Goal: Task Accomplishment & Management: Complete application form

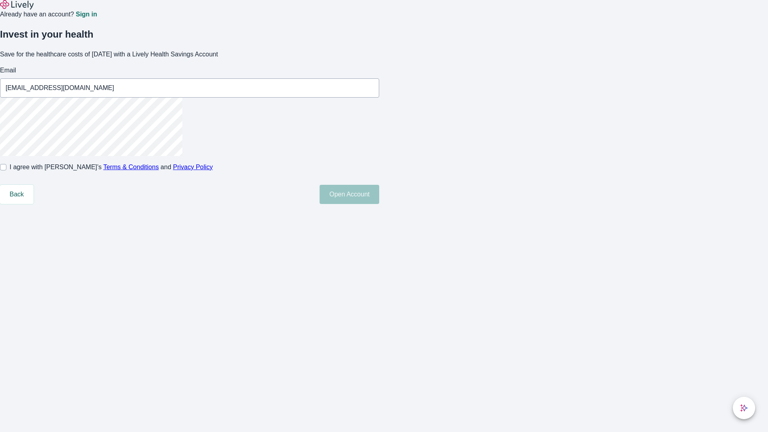
click at [6, 170] on input "I agree with Lively’s Terms & Conditions and Privacy Policy" at bounding box center [3, 167] width 6 height 6
checkbox input "true"
click at [379, 204] on button "Open Account" at bounding box center [350, 194] width 60 height 19
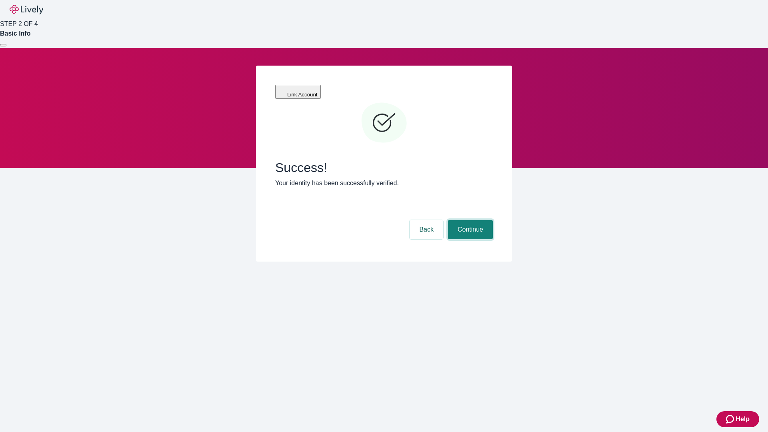
click at [469, 220] on button "Continue" at bounding box center [470, 229] width 45 height 19
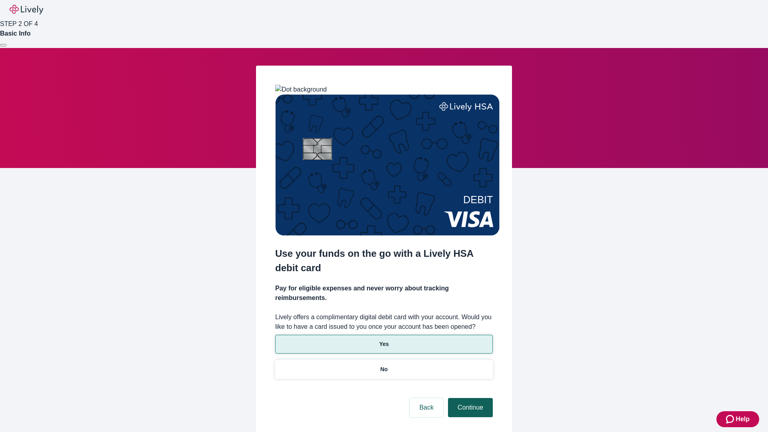
click at [384, 340] on p "Yes" at bounding box center [384, 344] width 10 height 8
click at [469, 398] on button "Continue" at bounding box center [470, 407] width 45 height 19
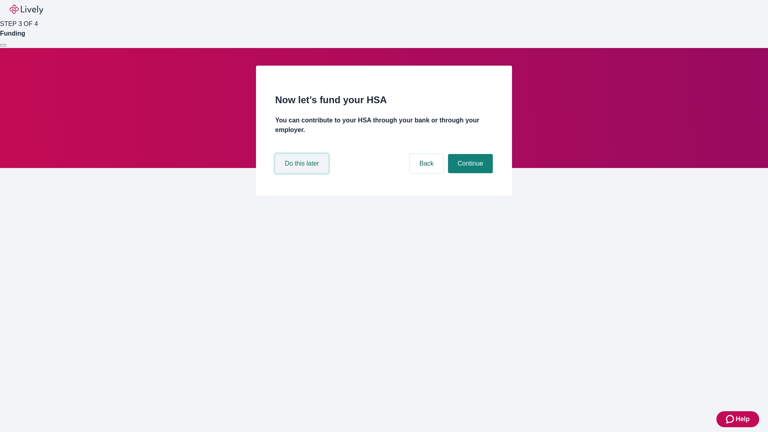
click at [303, 173] on button "Do this later" at bounding box center [301, 163] width 53 height 19
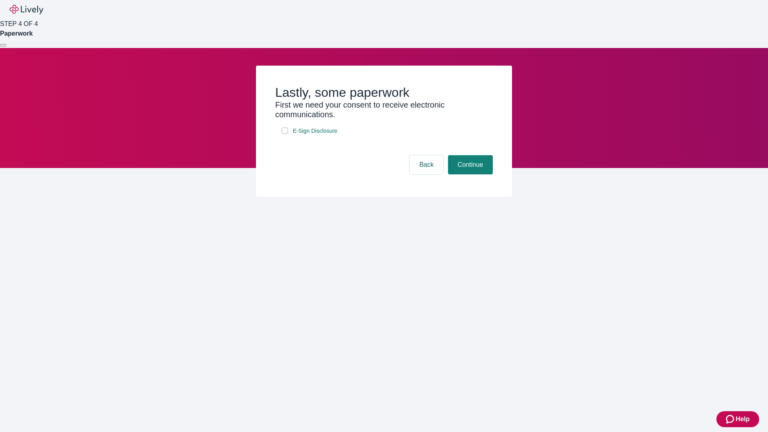
click at [285, 134] on input "E-Sign Disclosure" at bounding box center [285, 131] width 6 height 6
checkbox input "true"
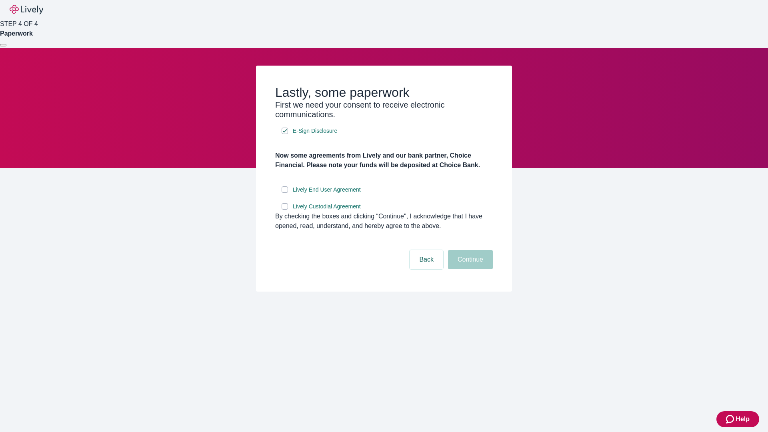
click at [285, 193] on input "Lively End User Agreement" at bounding box center [285, 189] width 6 height 6
checkbox input "true"
click at [285, 210] on input "Lively Custodial Agreement" at bounding box center [285, 206] width 6 height 6
checkbox input "true"
click at [469, 269] on button "Continue" at bounding box center [470, 259] width 45 height 19
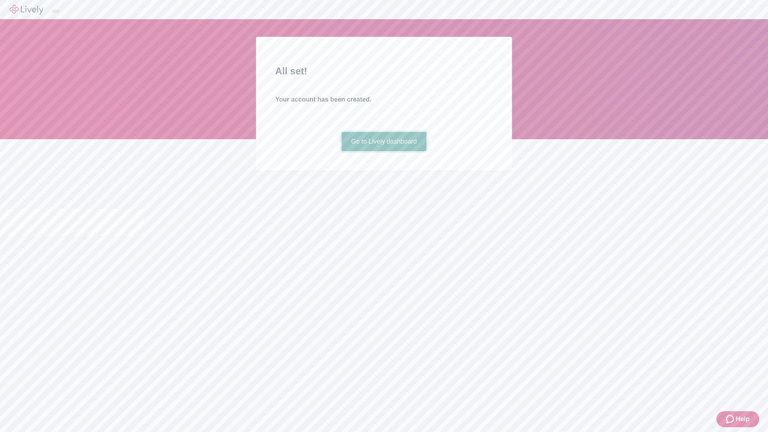
click at [384, 151] on link "Go to Lively dashboard" at bounding box center [384, 141] width 85 height 19
